Goal: Task Accomplishment & Management: Manage account settings

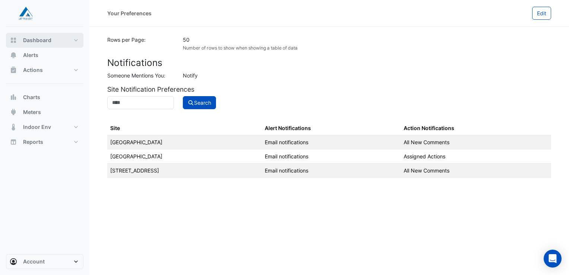
click at [44, 42] on span "Dashboard" at bounding box center [37, 39] width 28 height 7
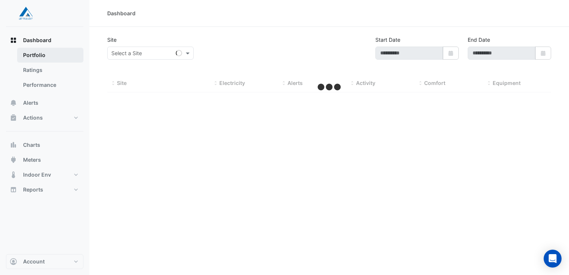
type input "**********"
select select "**"
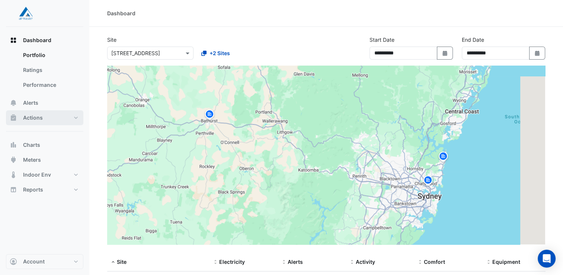
click at [49, 118] on button "Actions" at bounding box center [44, 117] width 77 height 15
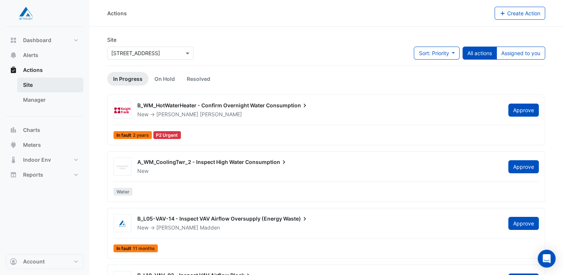
click at [31, 82] on link "Site" at bounding box center [50, 84] width 66 height 15
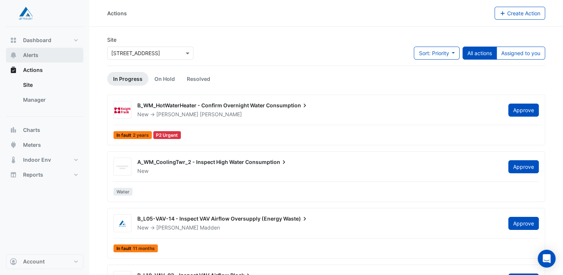
click at [34, 55] on span "Alerts" at bounding box center [30, 54] width 15 height 7
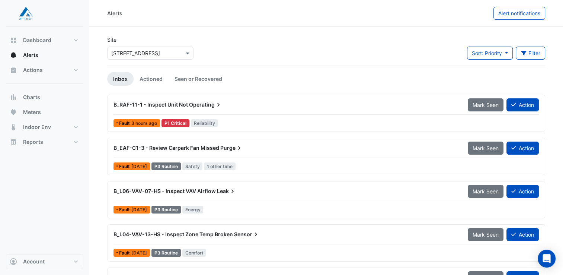
click at [224, 46] on div "Site Select a Site × [STREET_ADDRESS] Sort: Priority Priority Updated Filter Ti…" at bounding box center [326, 51] width 447 height 30
click at [153, 82] on link "Actioned" at bounding box center [151, 79] width 35 height 14
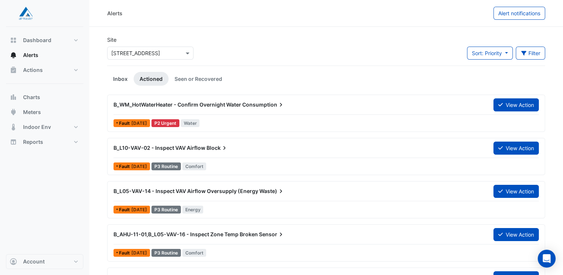
click at [121, 76] on link "Inbox" at bounding box center [120, 79] width 26 height 14
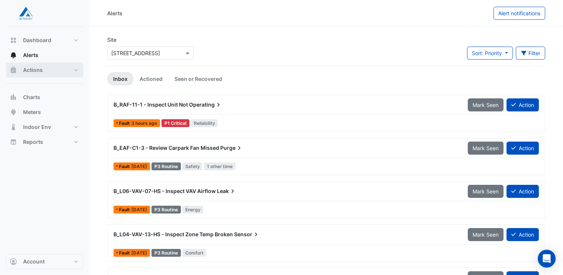
click at [78, 73] on button "Actions" at bounding box center [44, 70] width 77 height 15
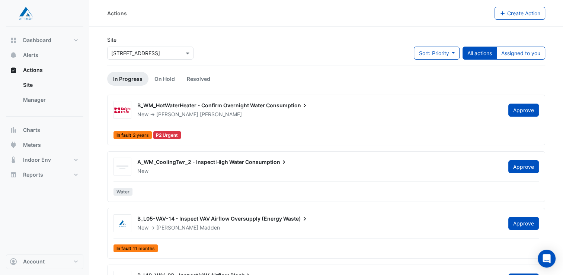
click at [272, 52] on div "Site Select a Site × [STREET_ADDRESS] Sort: Priority Priority Updated All actio…" at bounding box center [326, 51] width 447 height 30
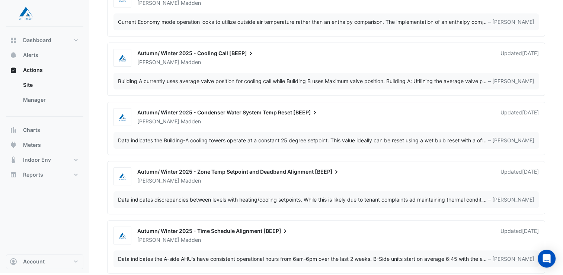
scroll to position [772, 0]
